Goal: Task Accomplishment & Management: Use online tool/utility

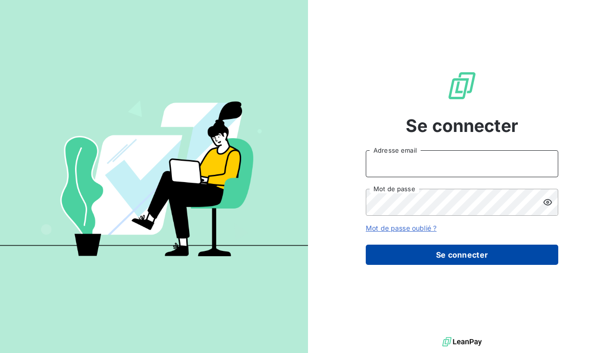
type input "direction.altioreloc@silog-location.fr"
click at [460, 252] on button "Se connecter" at bounding box center [462, 255] width 193 height 20
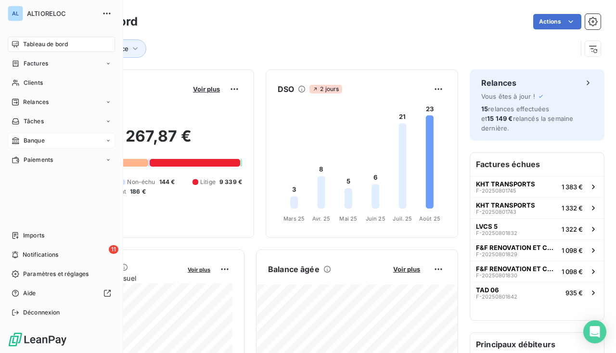
click at [30, 138] on span "Banque" at bounding box center [34, 140] width 21 height 9
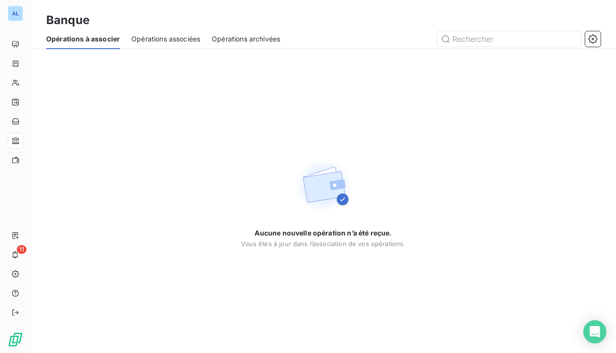
click at [170, 40] on span "Opérations associées" at bounding box center [165, 39] width 69 height 10
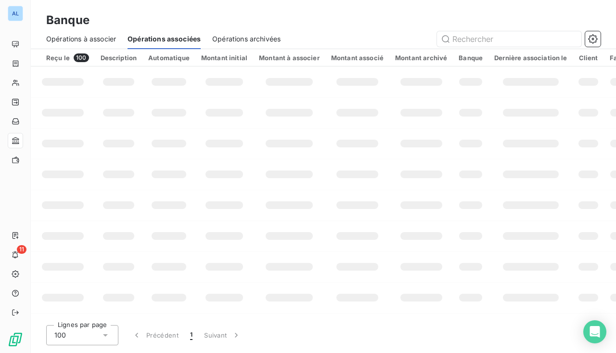
click at [262, 38] on span "Opérations archivées" at bounding box center [246, 39] width 68 height 10
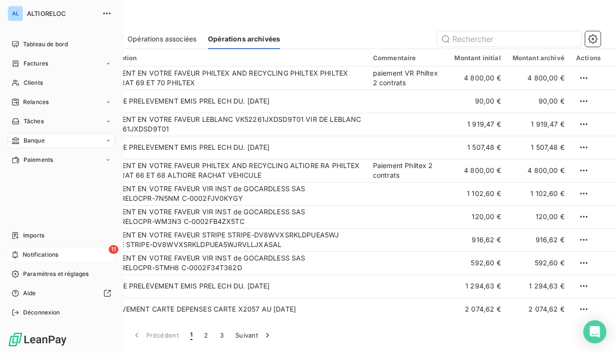
click at [55, 255] on span "Notifications" at bounding box center [41, 254] width 36 height 9
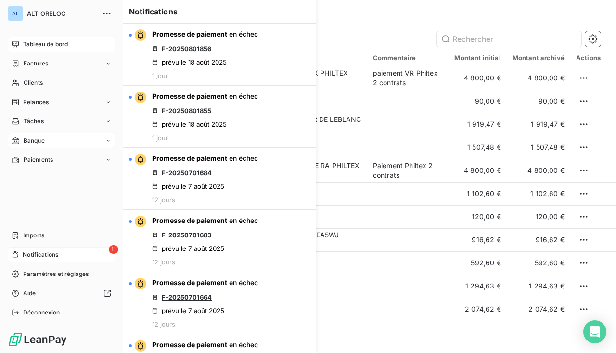
click at [35, 42] on span "Tableau de bord" at bounding box center [45, 44] width 45 height 9
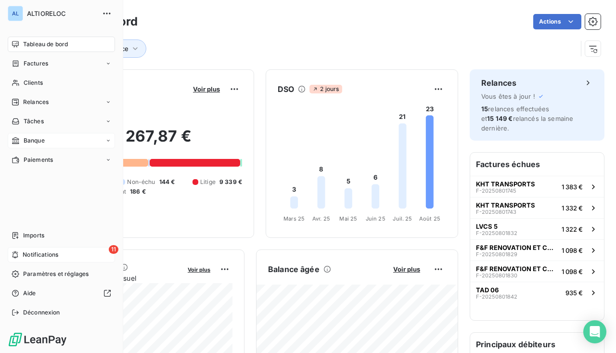
click at [43, 139] on span "Banque" at bounding box center [34, 140] width 21 height 9
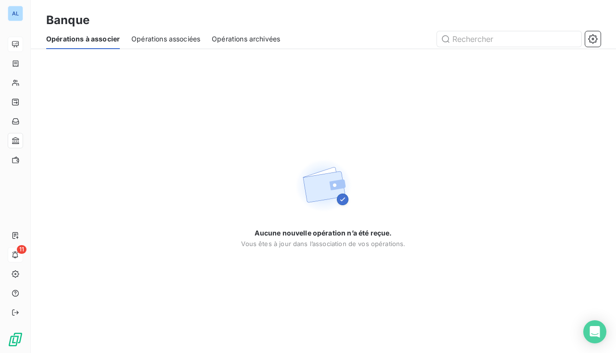
click at [232, 43] on span "Opérations archivées" at bounding box center [246, 39] width 68 height 10
